Goal: Information Seeking & Learning: Learn about a topic

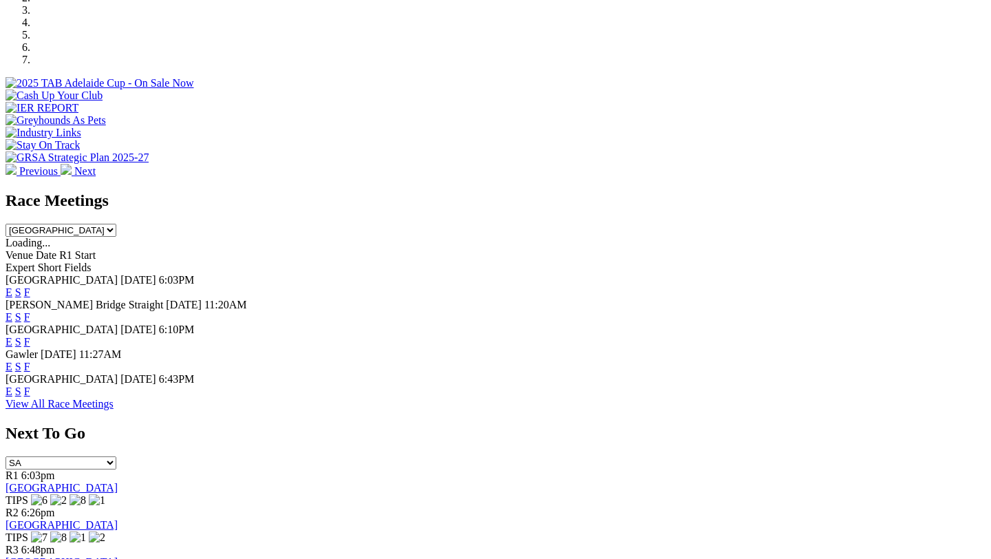
scroll to position [512, 0]
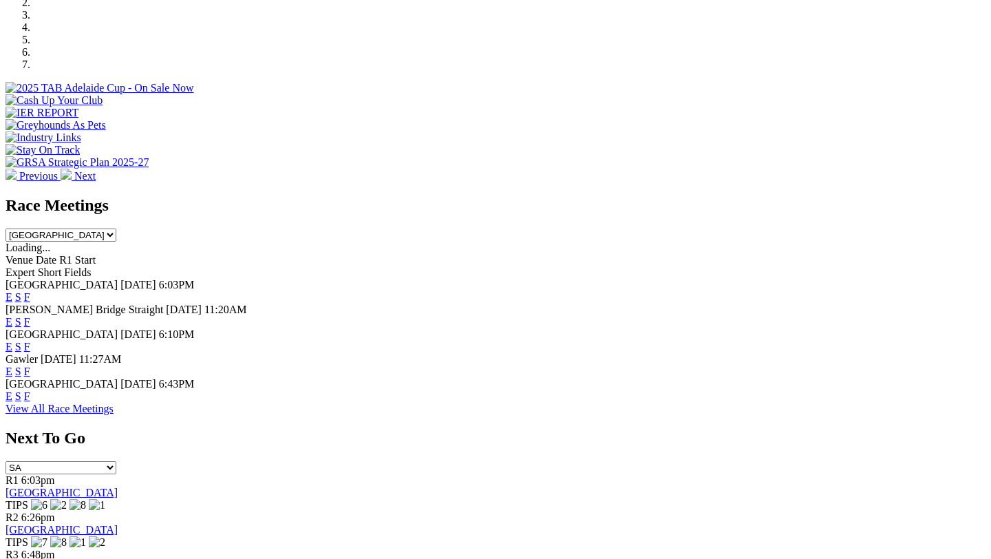
click at [30, 390] on link "F" at bounding box center [27, 396] width 6 height 12
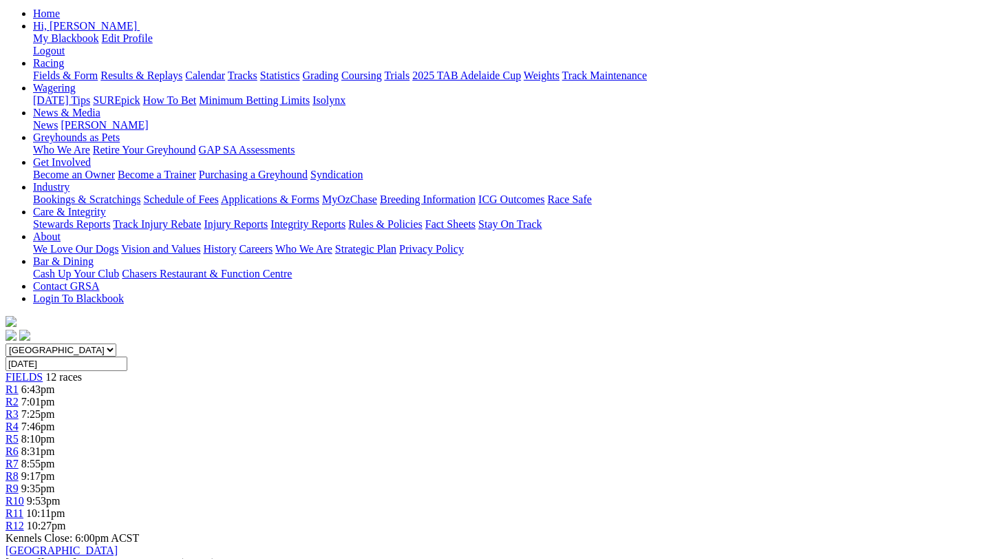
scroll to position [182, 0]
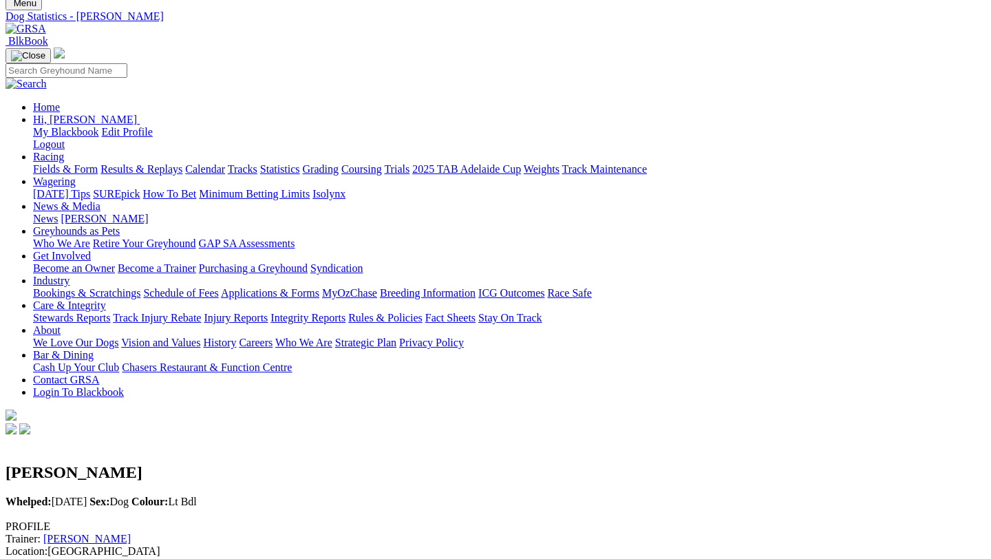
scroll to position [61, 0]
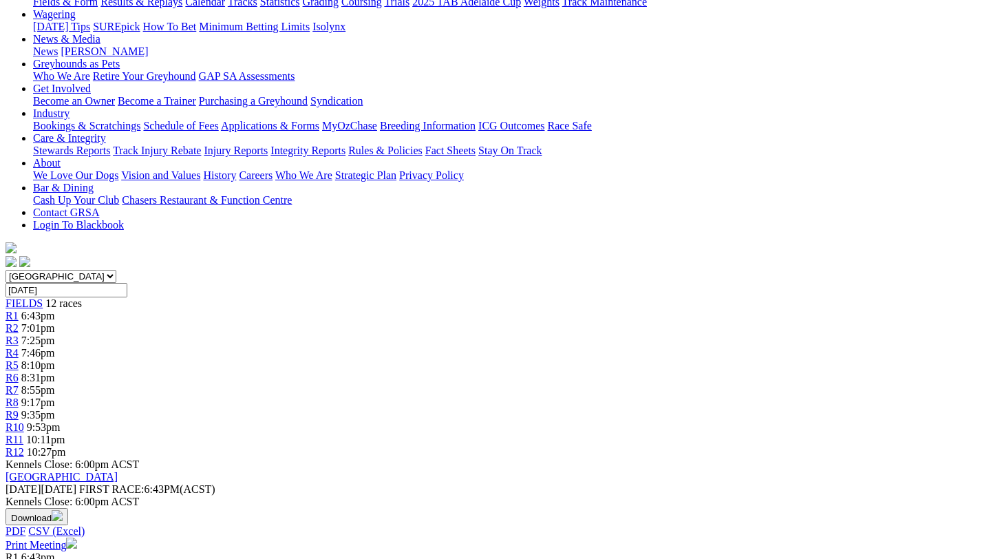
scroll to position [245, 0]
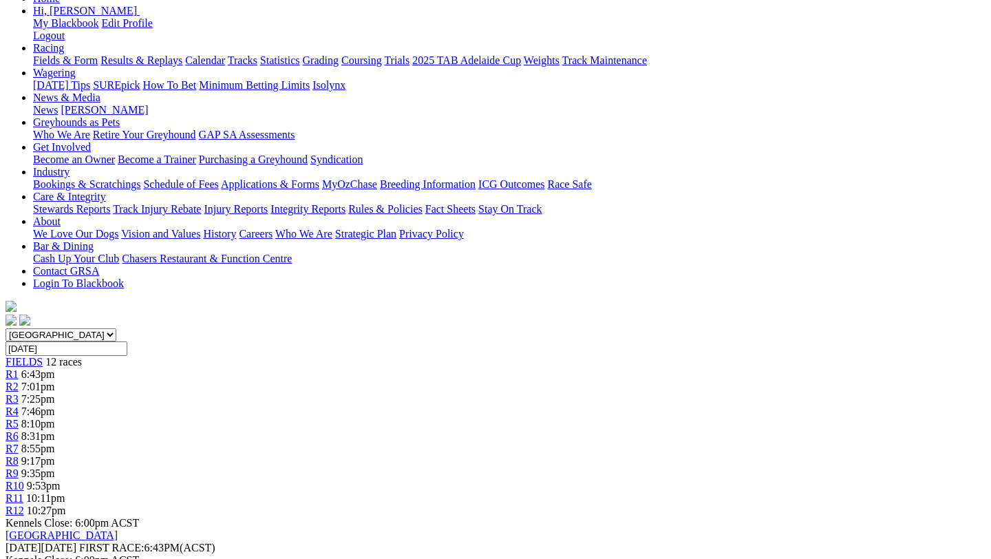
scroll to position [194, 0]
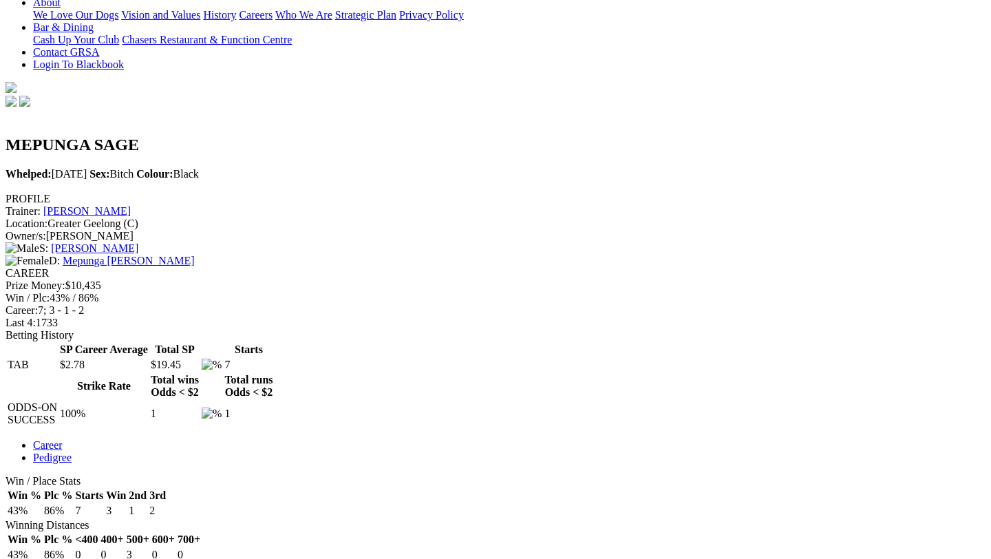
scroll to position [393, 0]
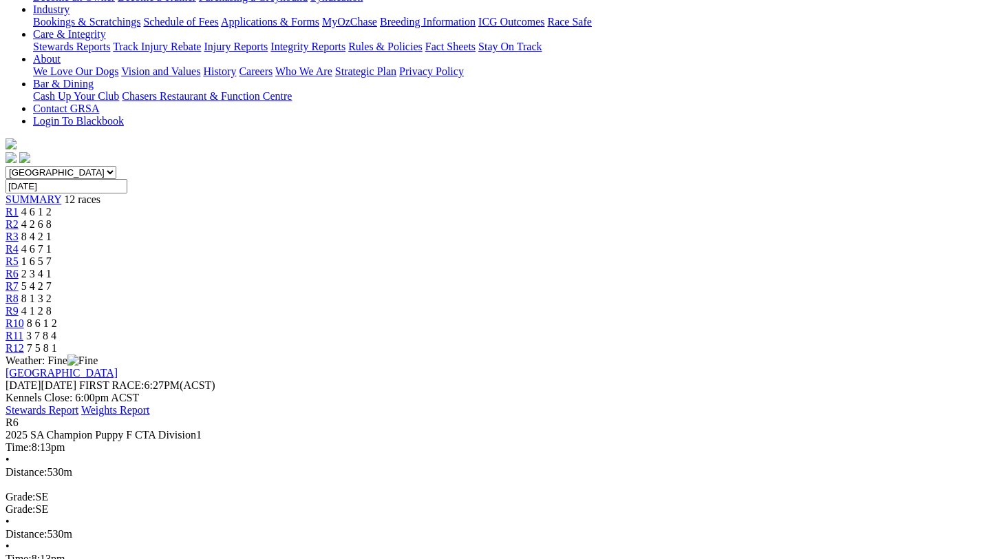
scroll to position [347, 0]
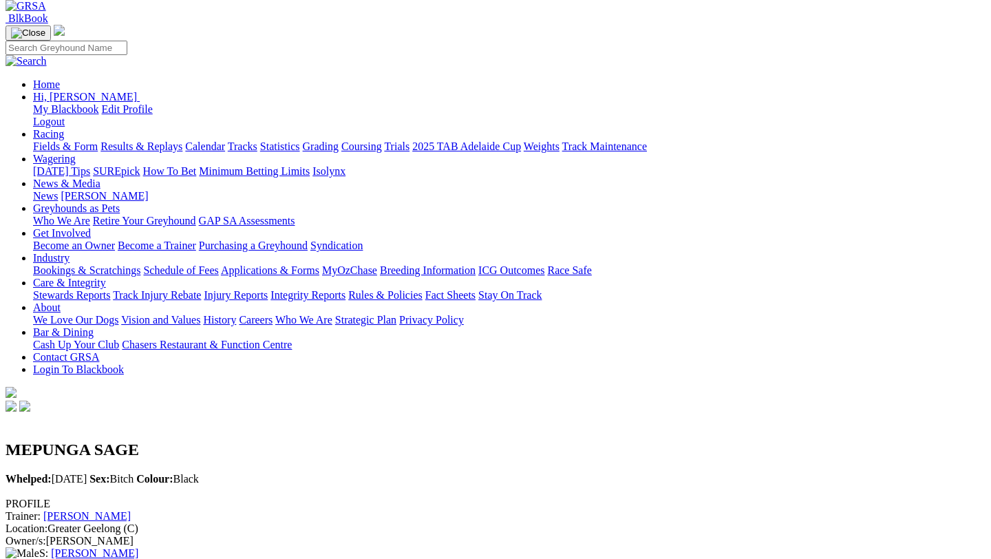
scroll to position [94, 0]
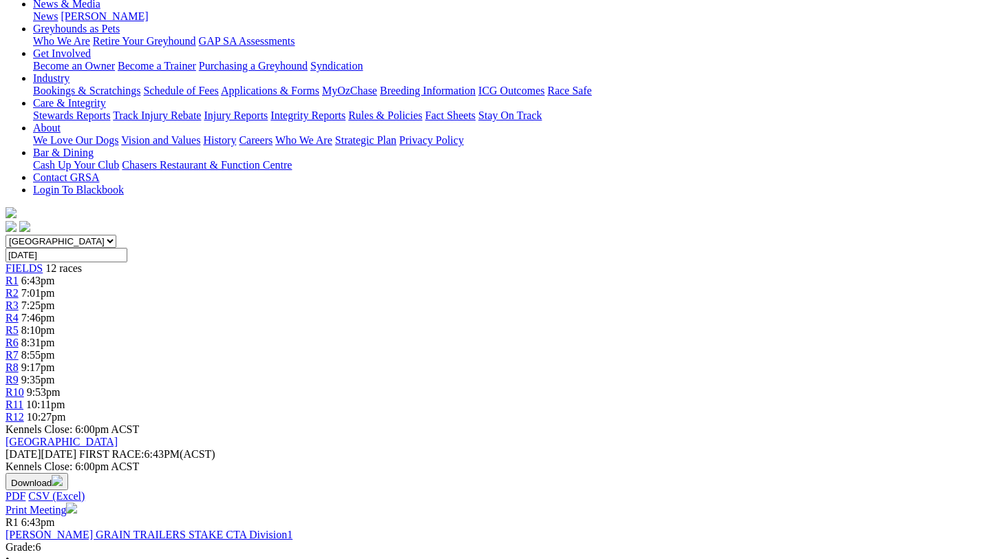
scroll to position [270, 0]
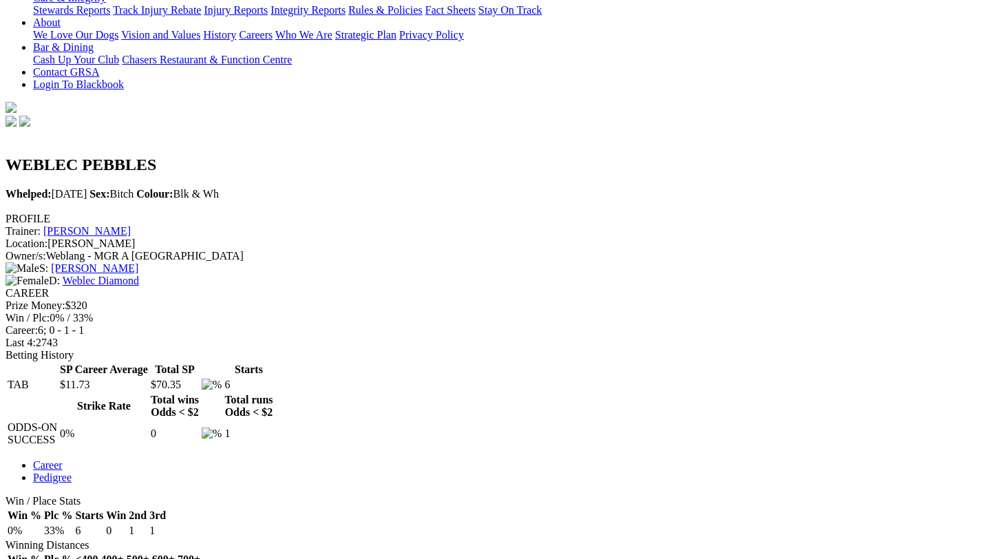
scroll to position [389, 0]
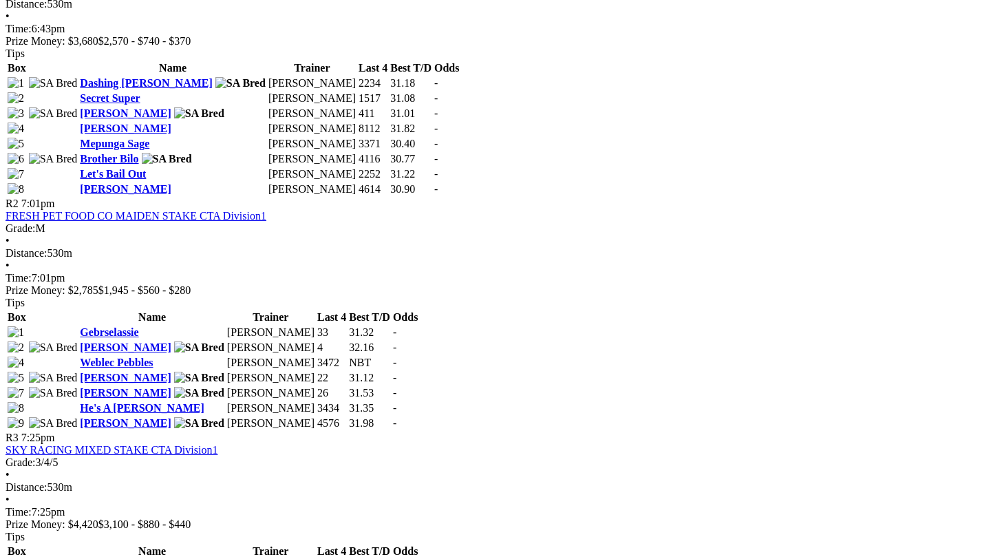
scroll to position [843, 0]
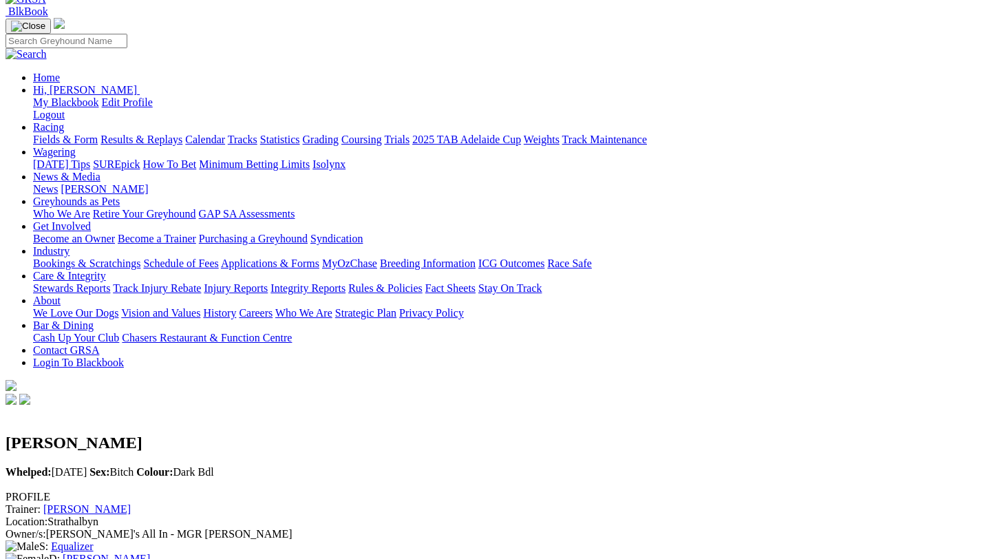
scroll to position [101, 0]
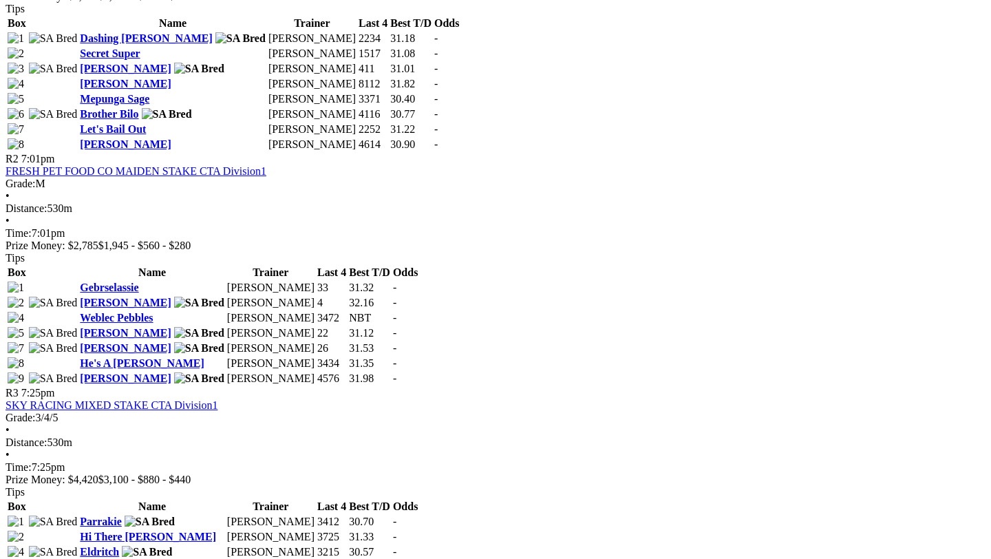
scroll to position [887, 0]
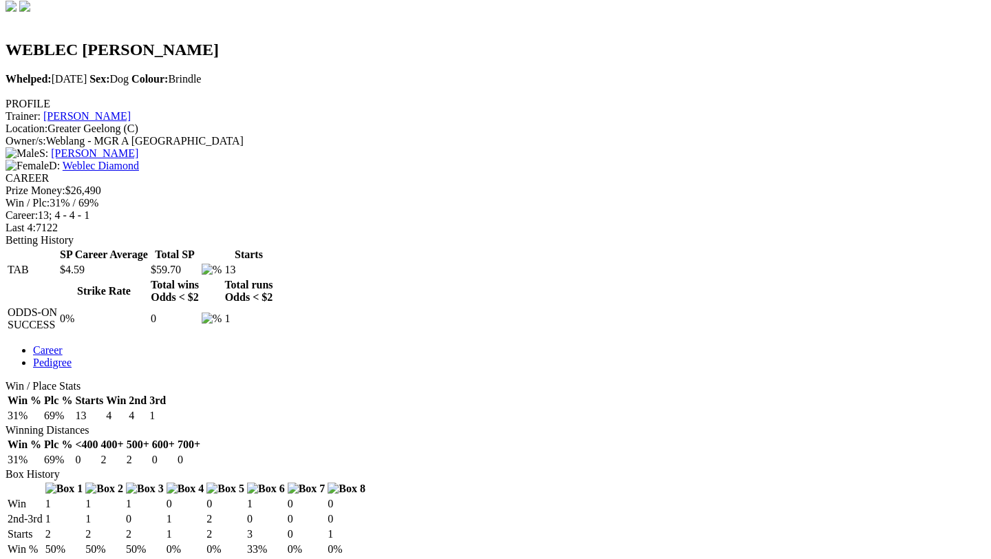
scroll to position [489, 0]
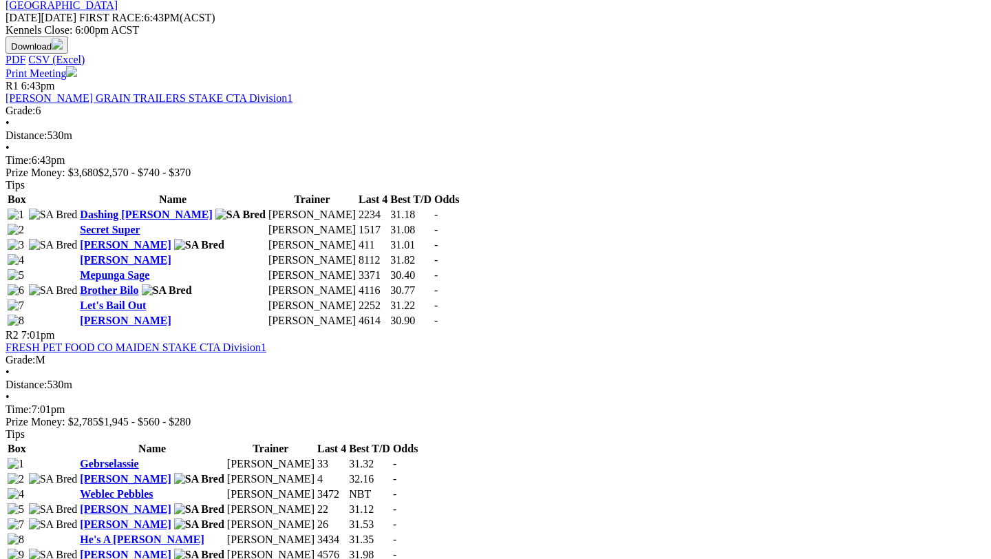
scroll to position [706, 0]
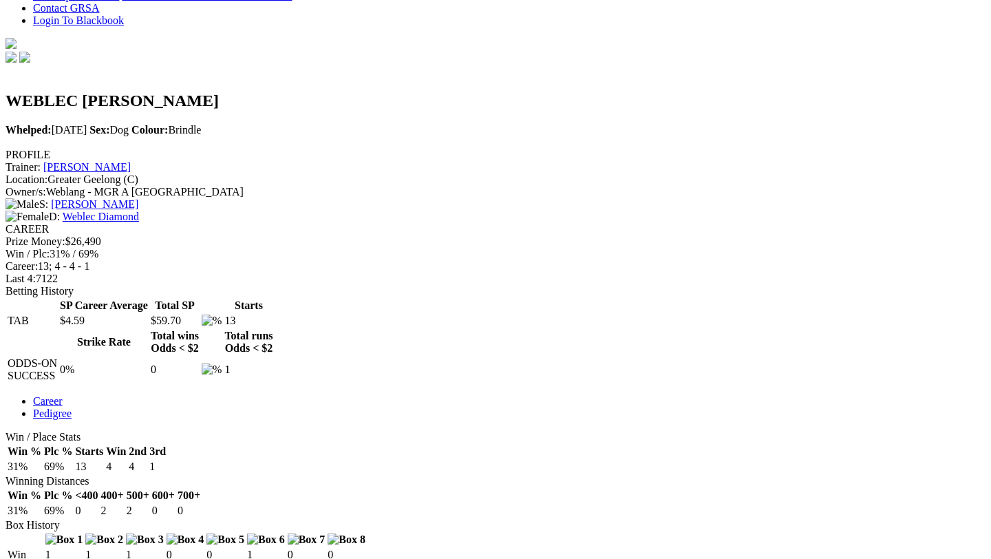
scroll to position [442, 0]
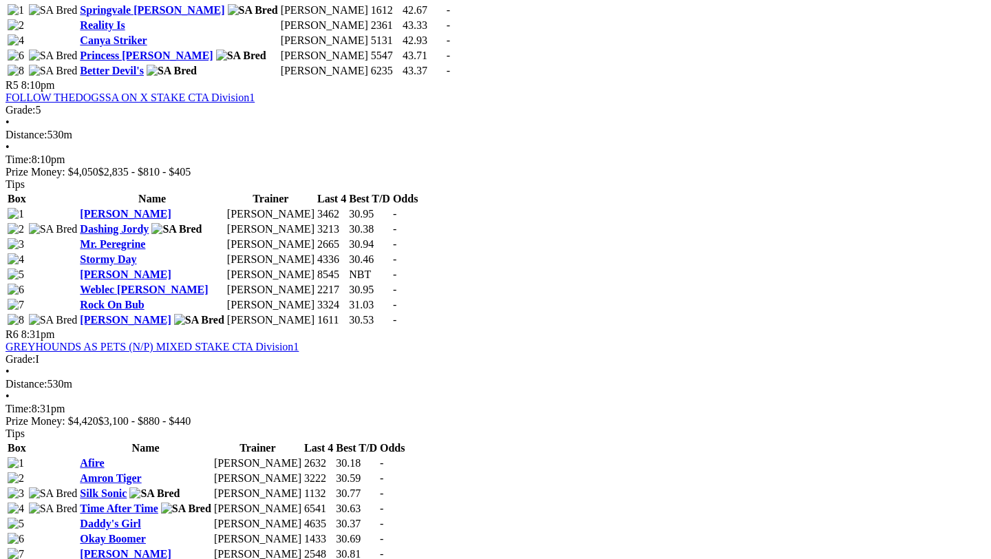
scroll to position [1614, 0]
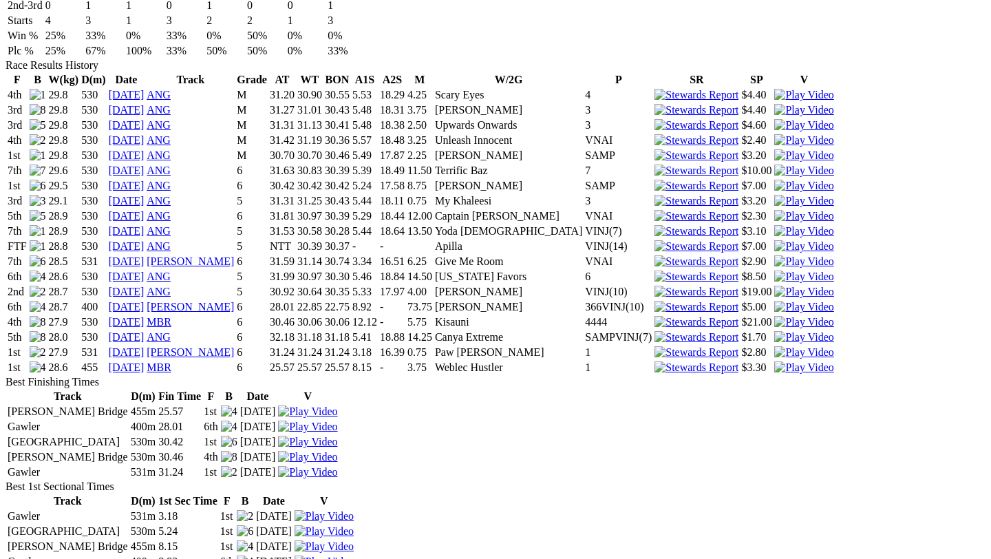
scroll to position [1019, 0]
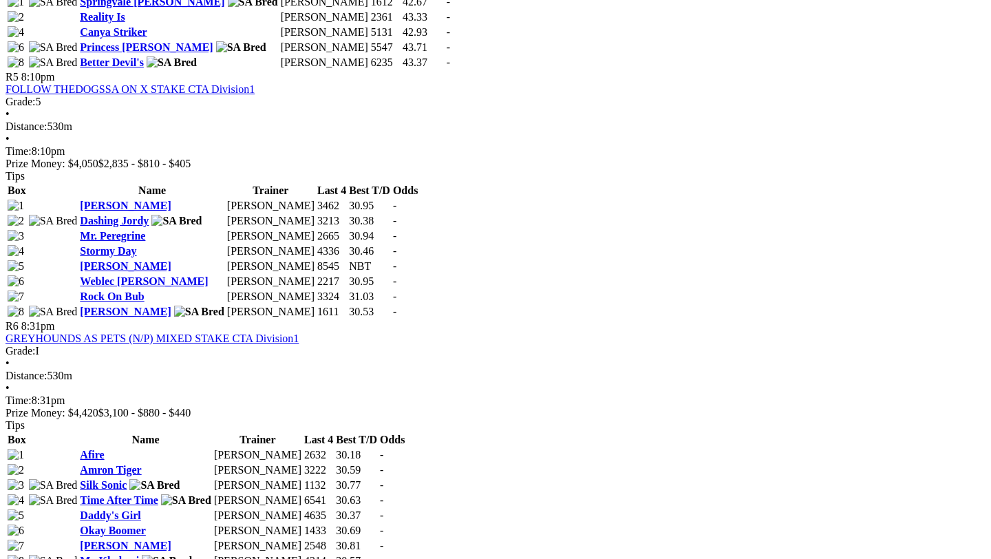
scroll to position [1605, 0]
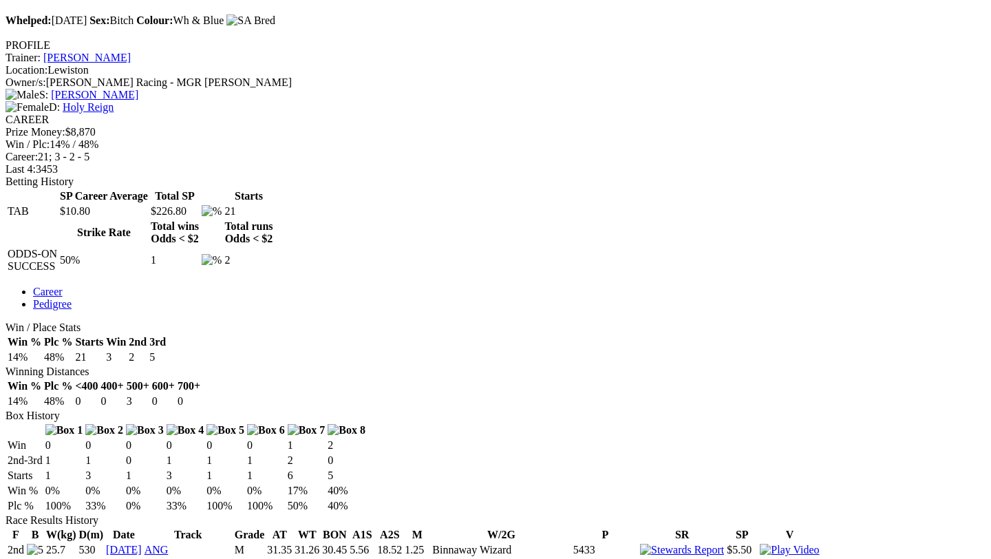
scroll to position [553, 0]
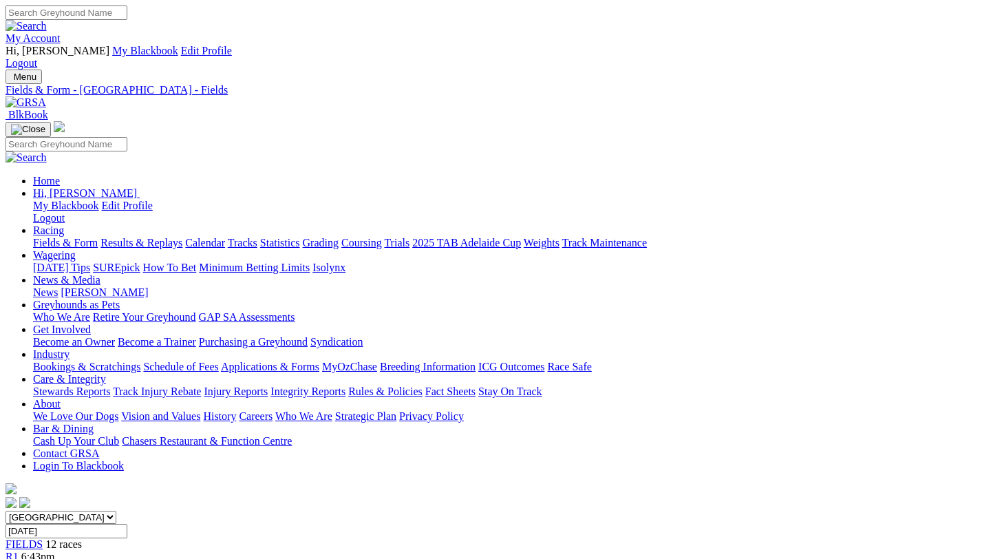
click at [74, 237] on link "Fields & Form" at bounding box center [65, 243] width 65 height 12
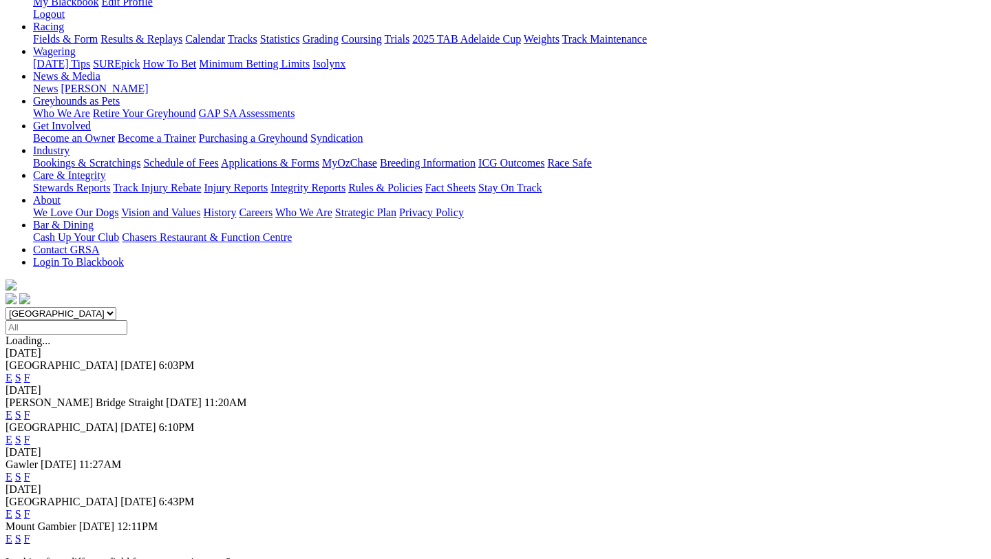
scroll to position [222, 0]
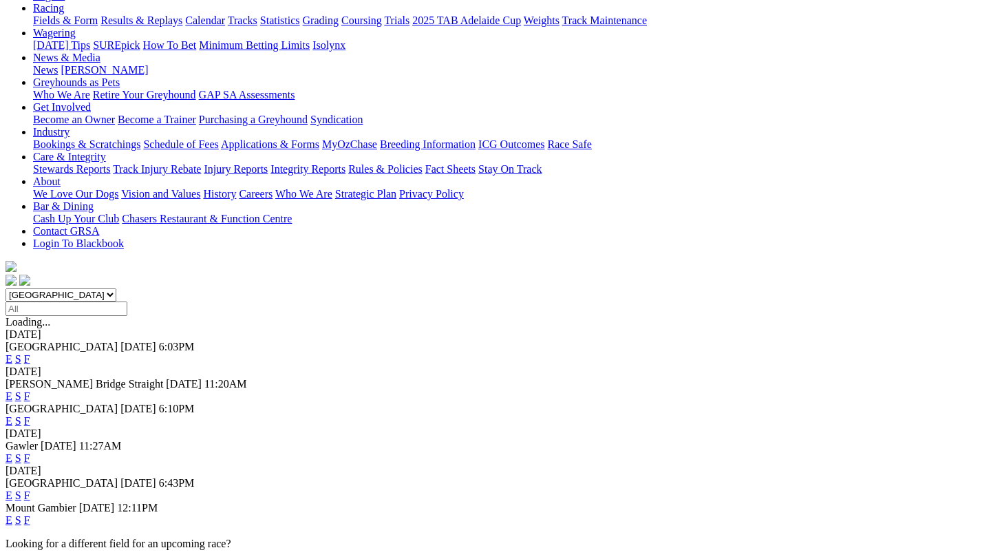
click at [30, 514] on link "F" at bounding box center [27, 520] width 6 height 12
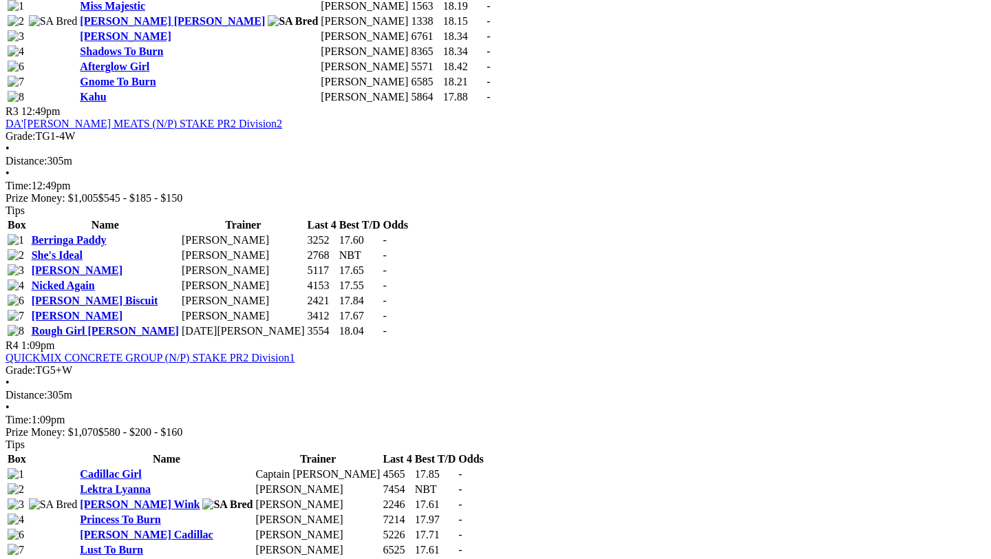
scroll to position [1158, 0]
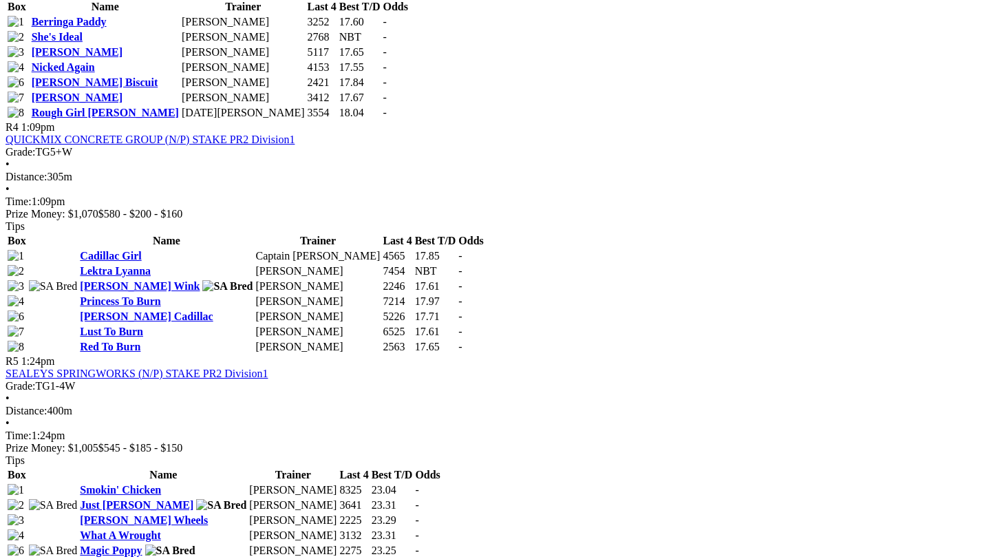
scroll to position [1376, 0]
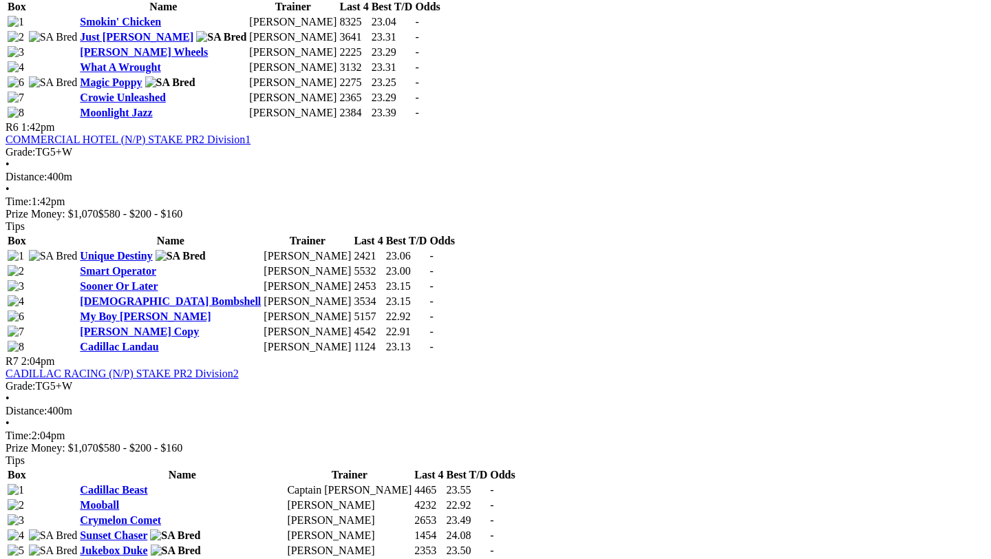
scroll to position [1843, 0]
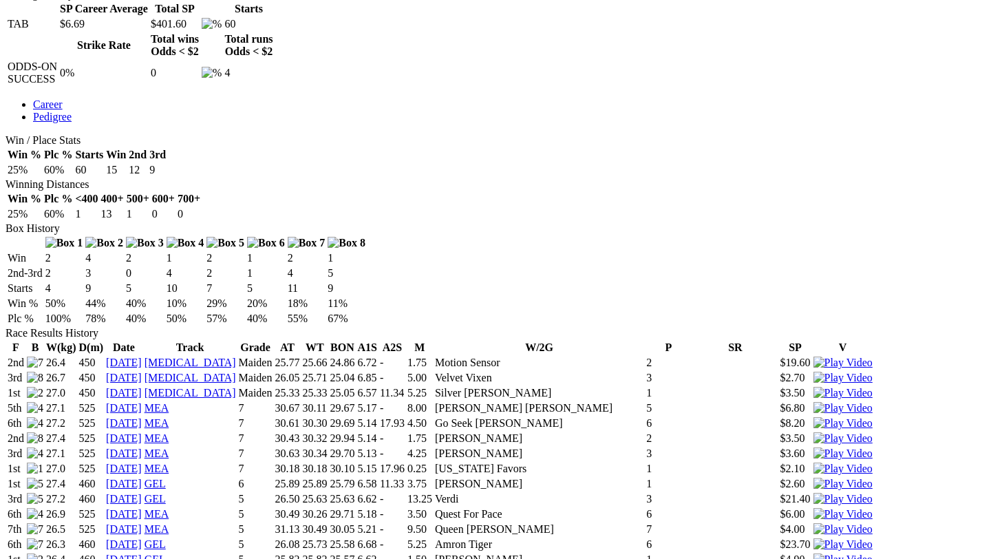
scroll to position [751, 0]
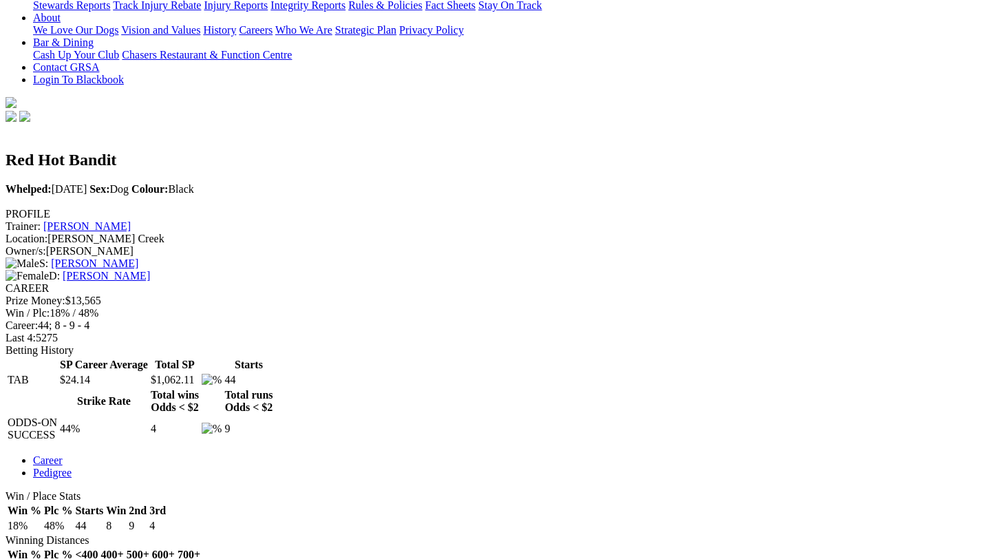
scroll to position [391, 0]
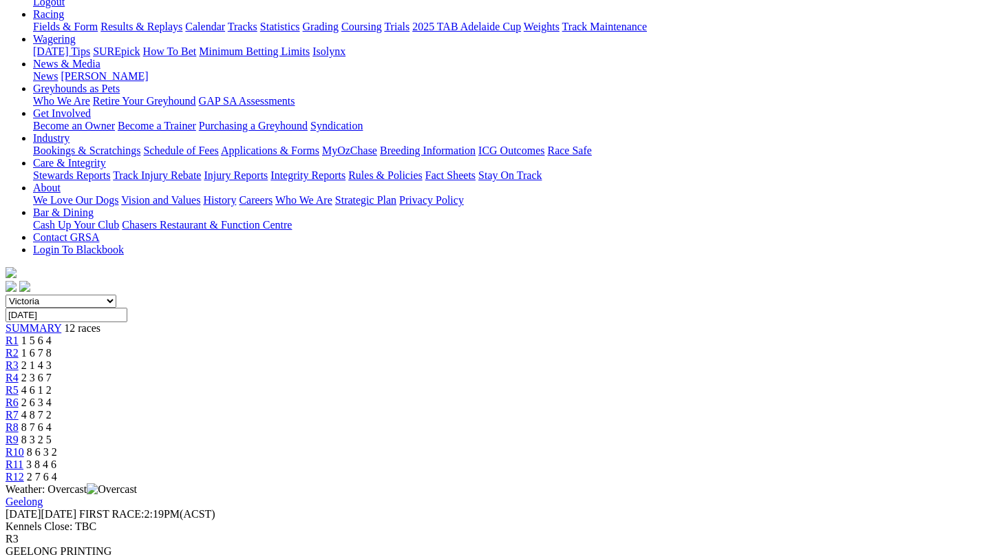
scroll to position [217, 0]
